Goal: Information Seeking & Learning: Learn about a topic

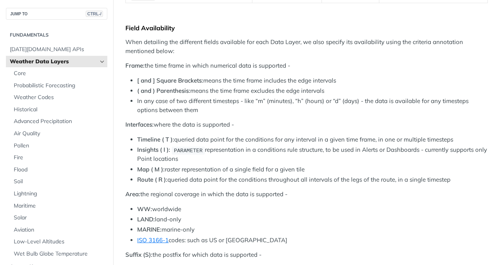
scroll to position [302, 0]
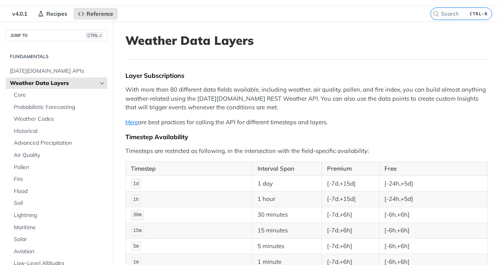
scroll to position [0, 0]
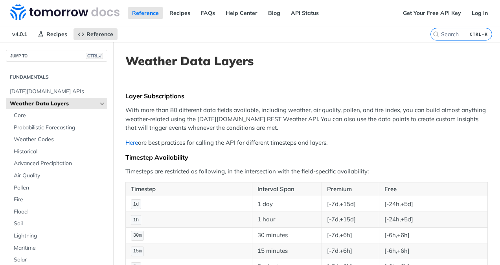
click at [130, 144] on link "Here" at bounding box center [131, 142] width 13 height 7
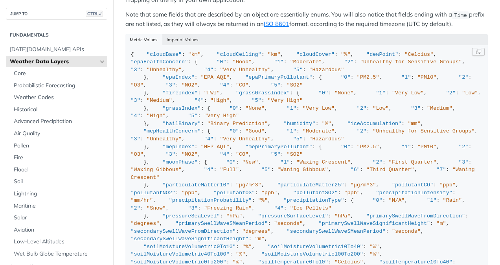
scroll to position [831, 0]
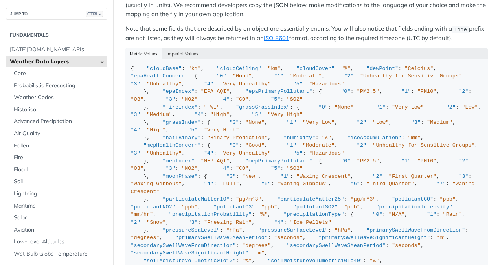
click at [145, 48] on div "Metric Values Imperial Values" at bounding box center [306, 53] width 362 height 11
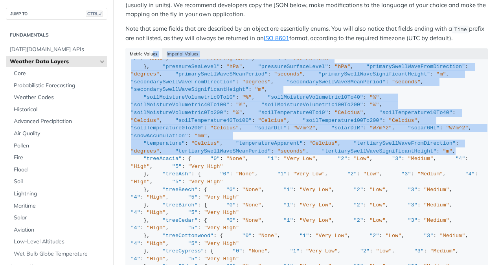
scroll to position [0, 0]
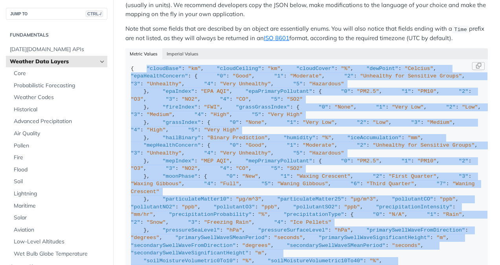
drag, startPoint x: 265, startPoint y: 173, endPoint x: 142, endPoint y: 65, distance: 163.9
copy div ""cloudBase" : "km" , "cloudCeiling" : "km" , "cloudCover" : "%" , "dewPoint" : …"
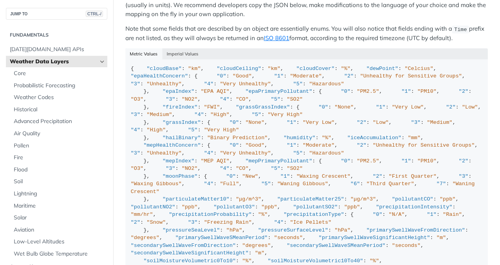
click at [240, 50] on div "Metric Values Imperial Values" at bounding box center [306, 53] width 362 height 11
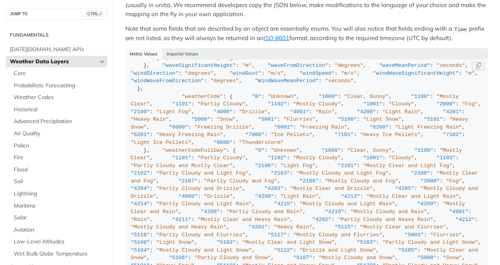
scroll to position [620, 0]
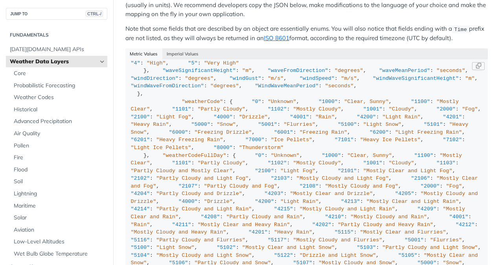
drag, startPoint x: 190, startPoint y: 86, endPoint x: 272, endPoint y: 66, distance: 84.0
click at [272, 66] on div "{ "cloudBase" : "km" , "cloudCeiling" : "km" , "cloudCover" : "%" , "dewPoint" …" at bounding box center [306, 224] width 351 height 1559
drag, startPoint x: 232, startPoint y: 101, endPoint x: 192, endPoint y: 97, distance: 40.6
click at [192, 97] on div "{ "cloudBase" : "km" , "cloudCeiling" : "km" , "cloudCover" : "%" , "dewPoint" …" at bounding box center [306, 224] width 351 height 1559
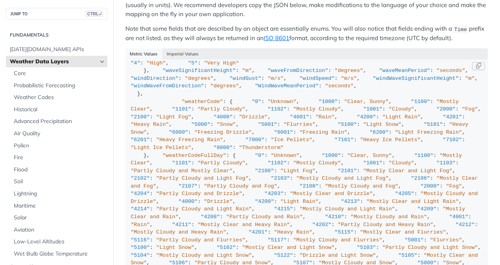
drag, startPoint x: 192, startPoint y: 97, endPoint x: 293, endPoint y: 62, distance: 106.9
click at [293, 62] on div "{ "cloudBase" : "km" , "cloudCeiling" : "km" , "cloudCover" : "%" , "dewPoint" …" at bounding box center [306, 224] width 351 height 1559
drag, startPoint x: 232, startPoint y: 101, endPoint x: 143, endPoint y: 101, distance: 88.4
copy span ""primarySwellWaveFromDirection""
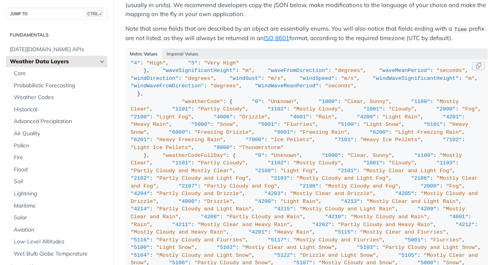
drag, startPoint x: 225, startPoint y: 108, endPoint x: 142, endPoint y: 108, distance: 82.9
copy span ""primarySwellWaveSMeanPeriod"
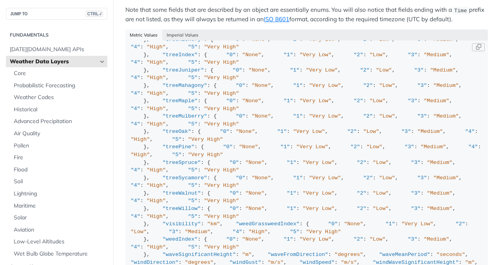
scroll to position [415, 0]
